Goal: Book appointment/travel/reservation

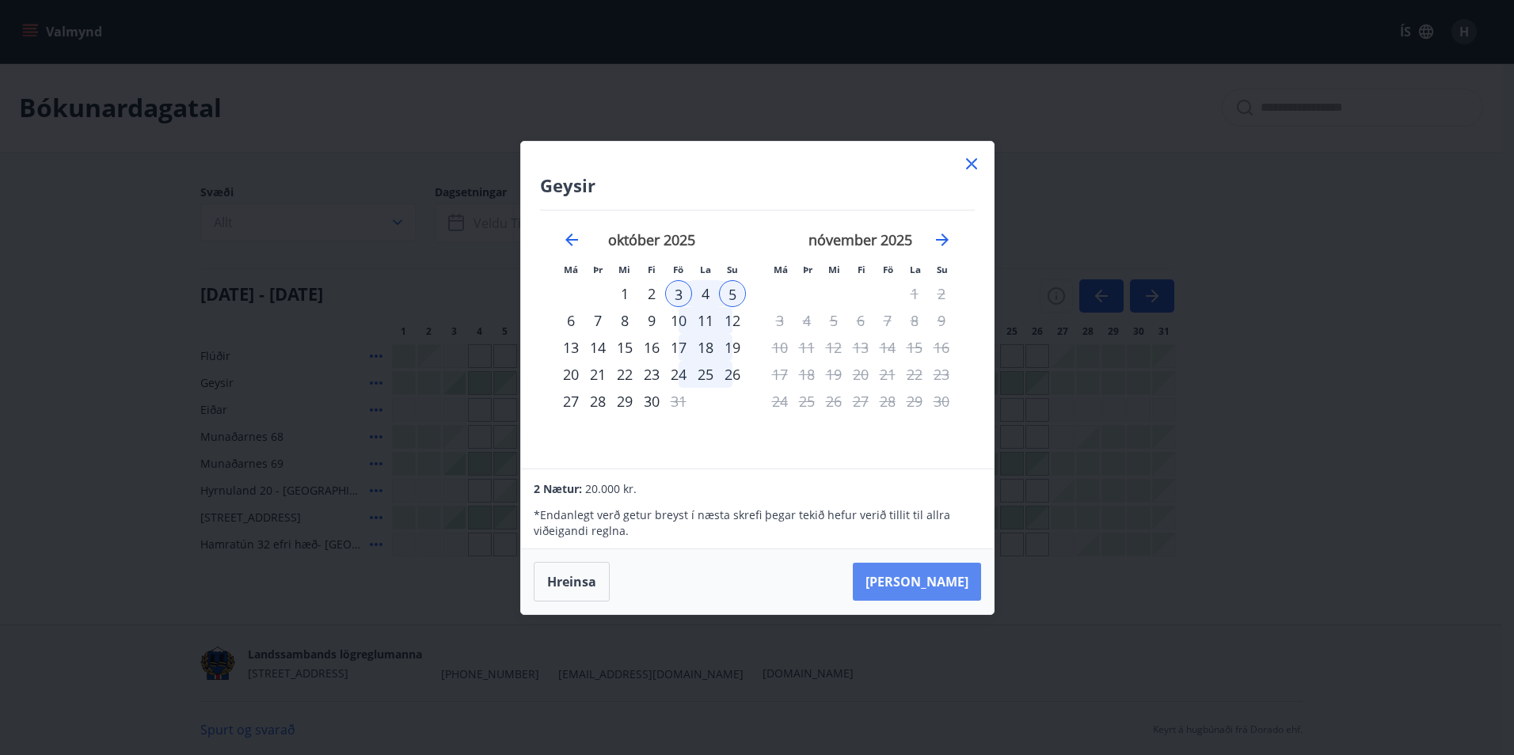
click at [944, 586] on button "Taka Frá" at bounding box center [917, 582] width 128 height 38
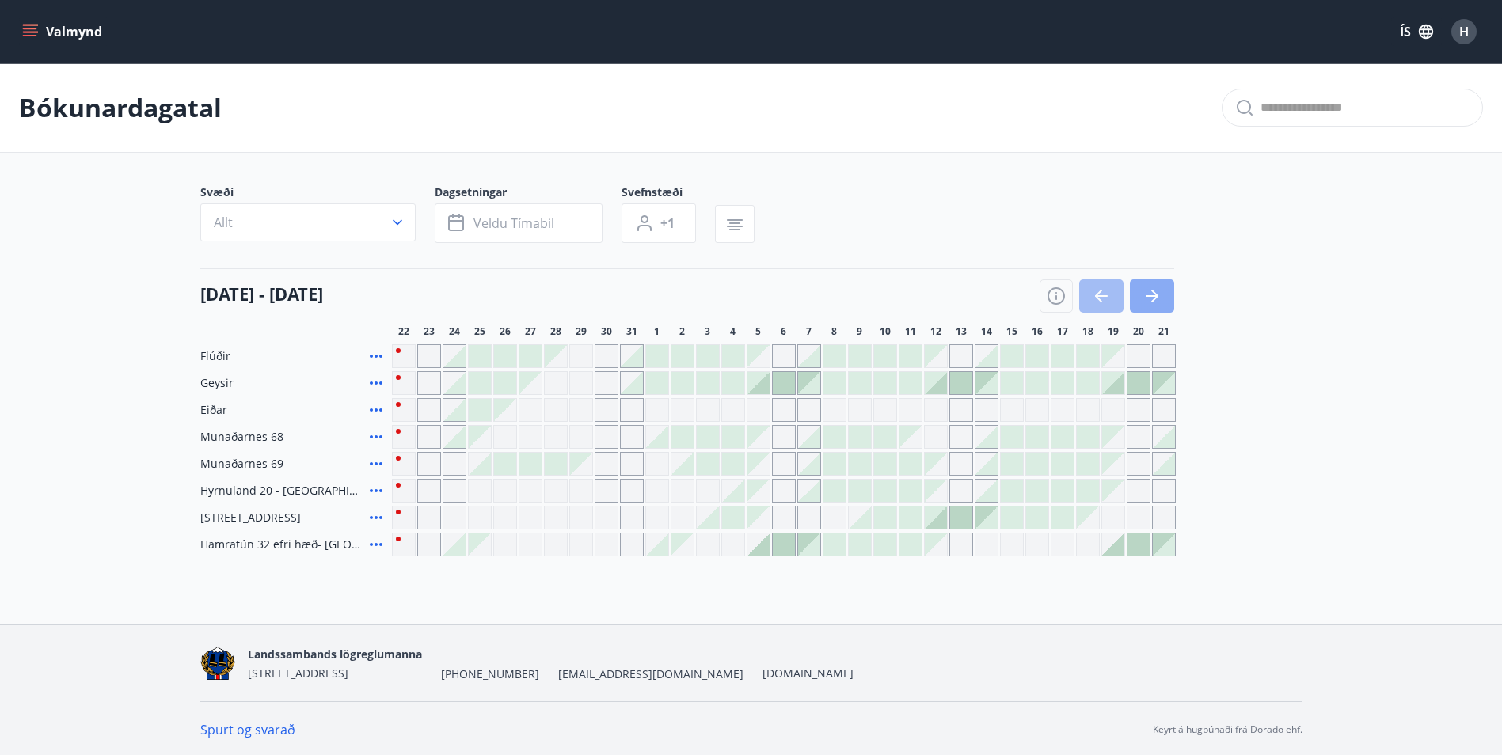
click at [1150, 294] on icon "button" at bounding box center [1151, 296] width 19 height 19
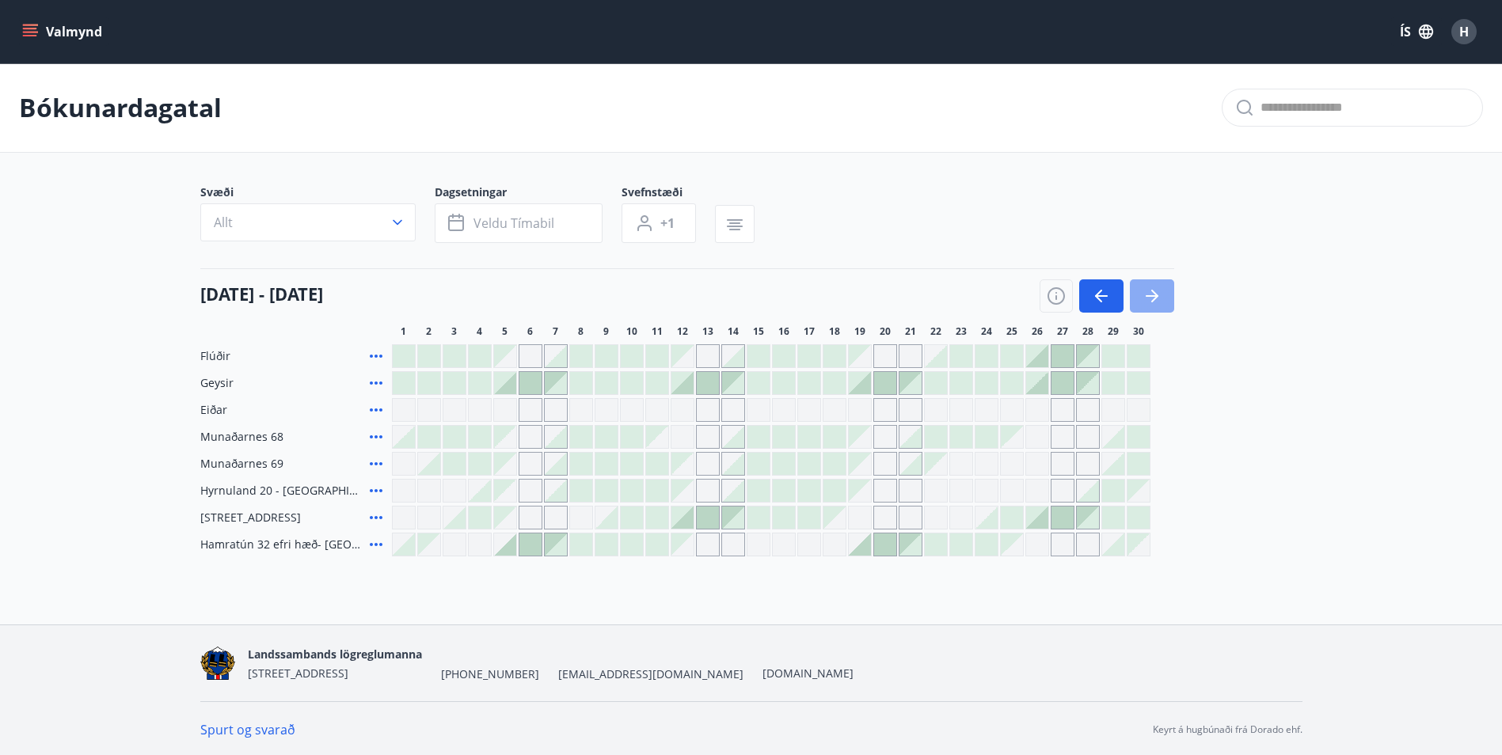
click at [1150, 294] on icon "button" at bounding box center [1151, 296] width 19 height 19
